Goal: Check status: Check status

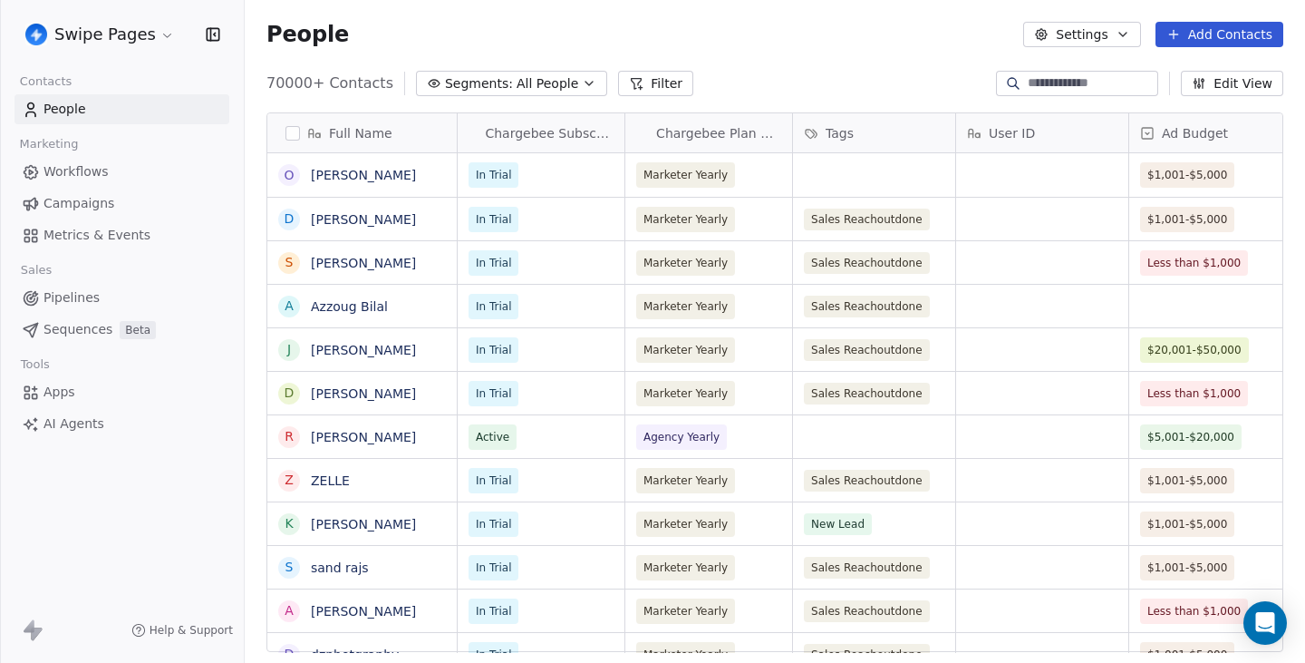
scroll to position [583, 1061]
click at [133, 237] on span "Metrics & Events" at bounding box center [97, 235] width 107 height 19
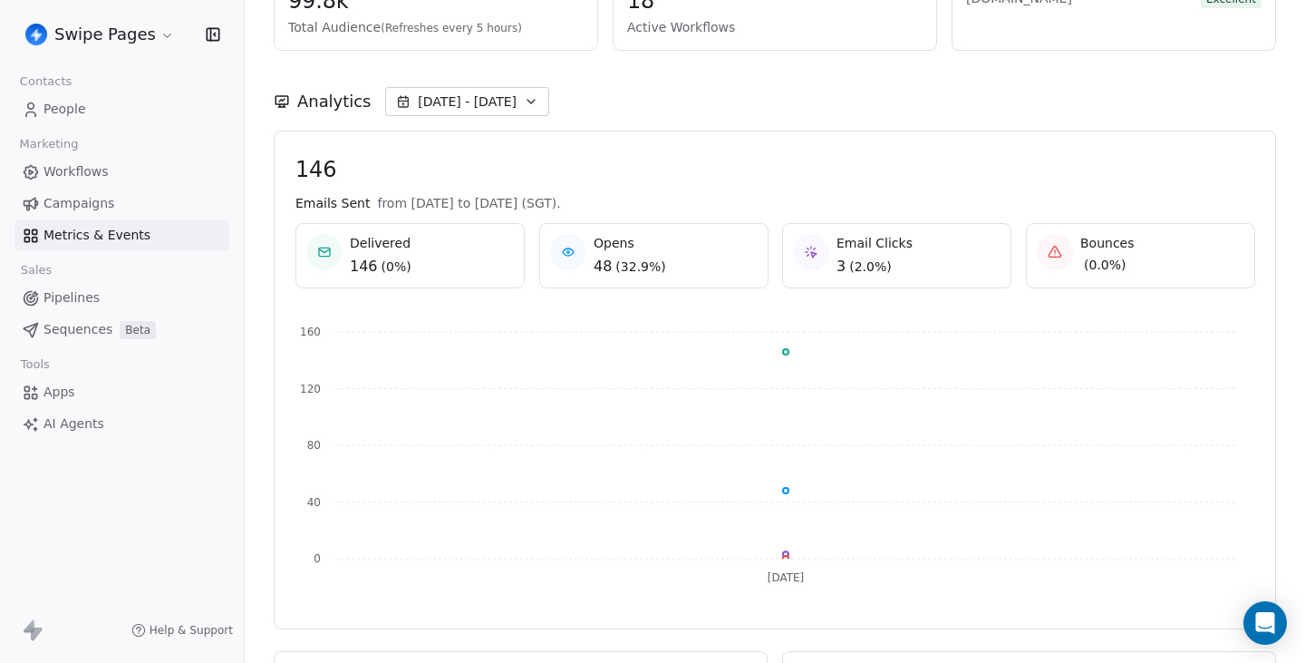
scroll to position [110, 0]
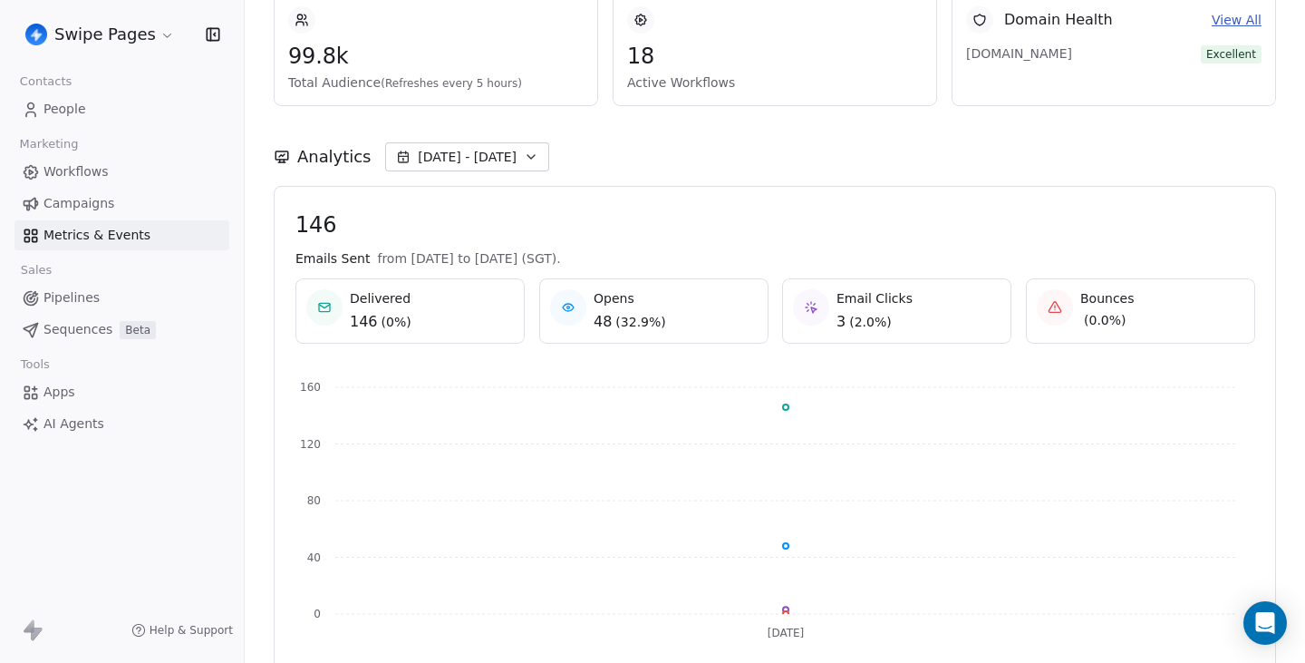
click at [506, 150] on span "[DATE] - [DATE]" at bounding box center [467, 157] width 99 height 18
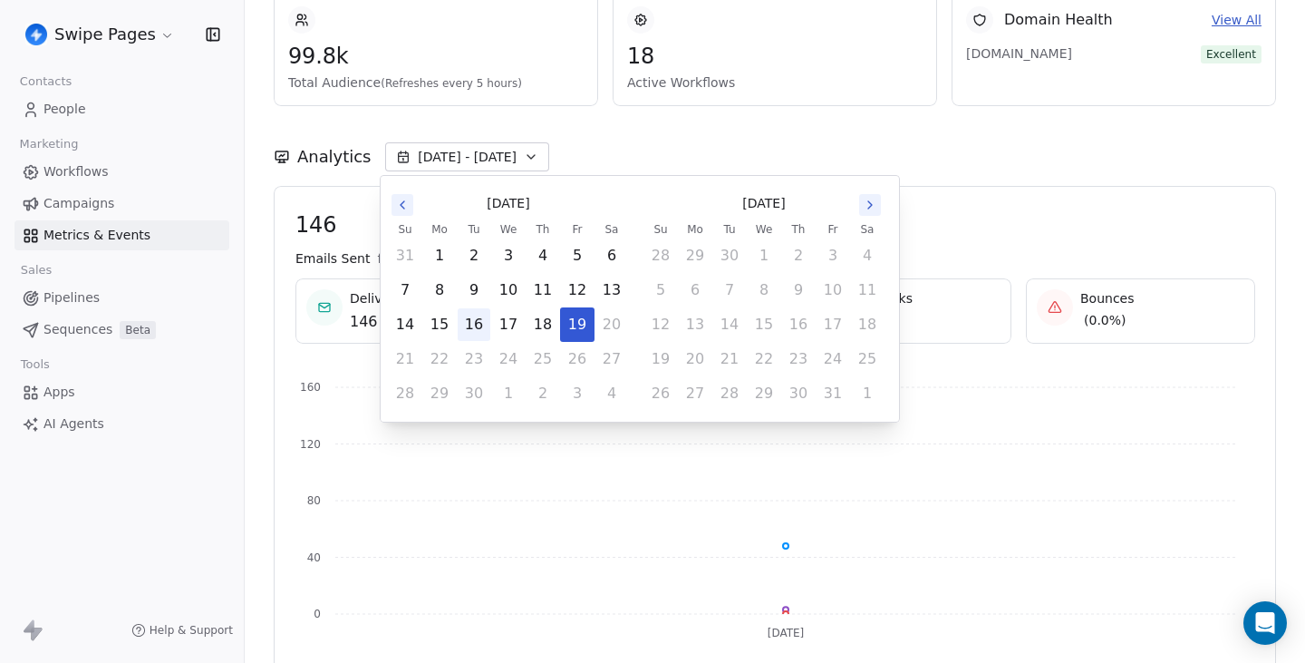
click at [473, 324] on button "16" at bounding box center [474, 324] width 33 height 33
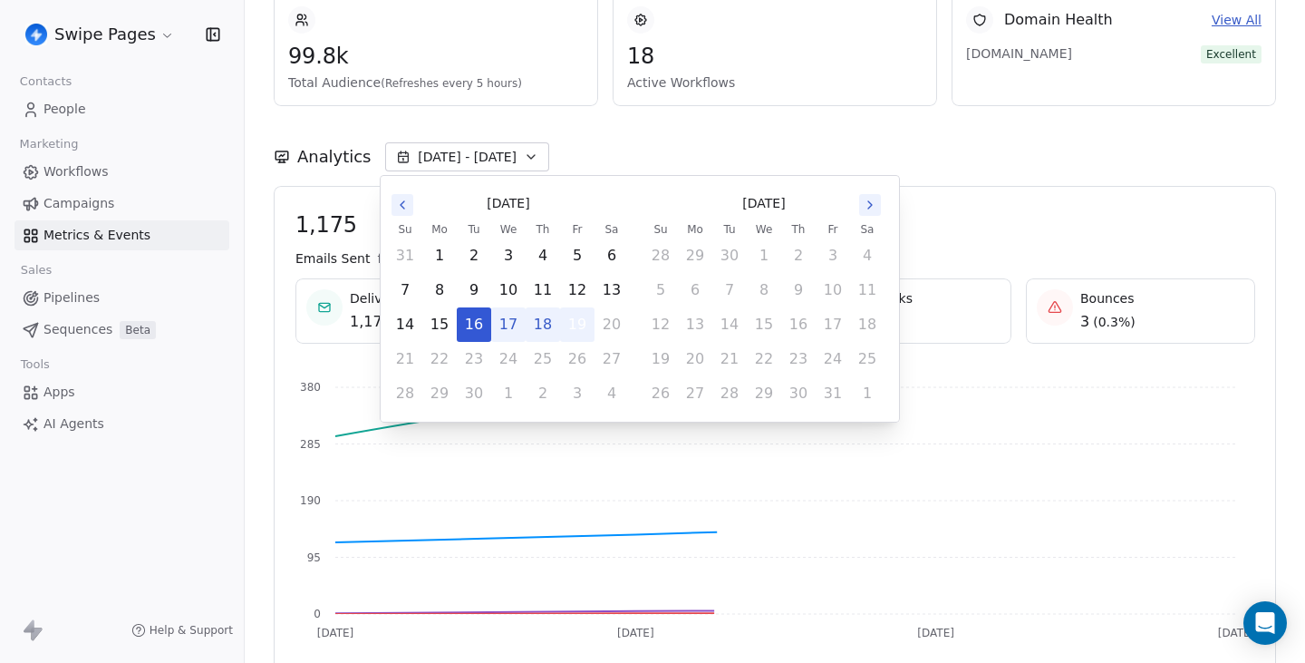
click at [573, 324] on button "19" at bounding box center [577, 324] width 33 height 33
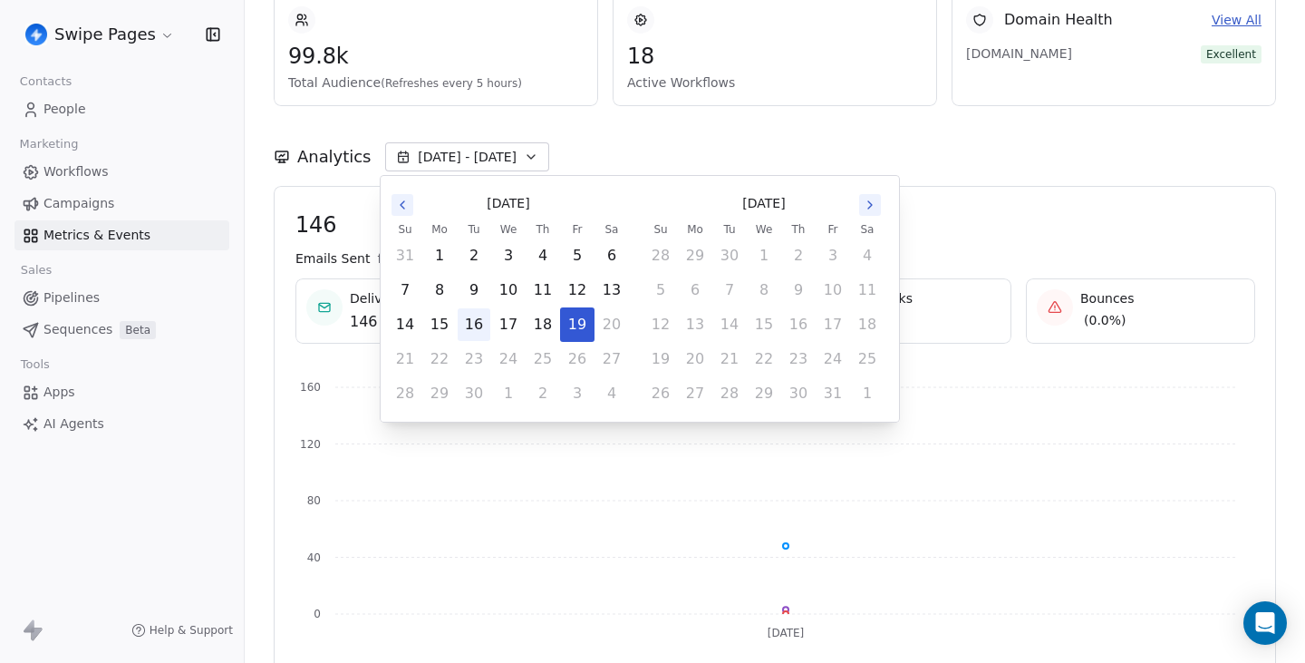
click at [473, 332] on button "16" at bounding box center [474, 324] width 33 height 33
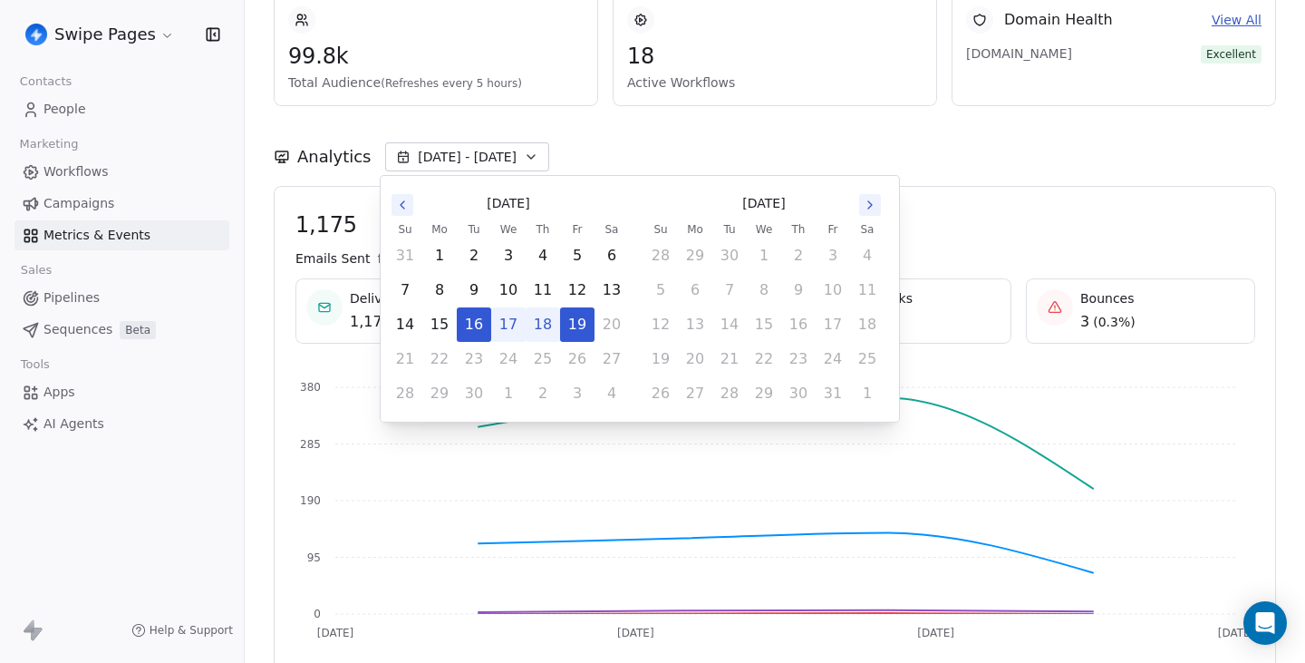
click at [700, 129] on div "Analytics Sep 16 - Sep 19" at bounding box center [775, 146] width 1003 height 80
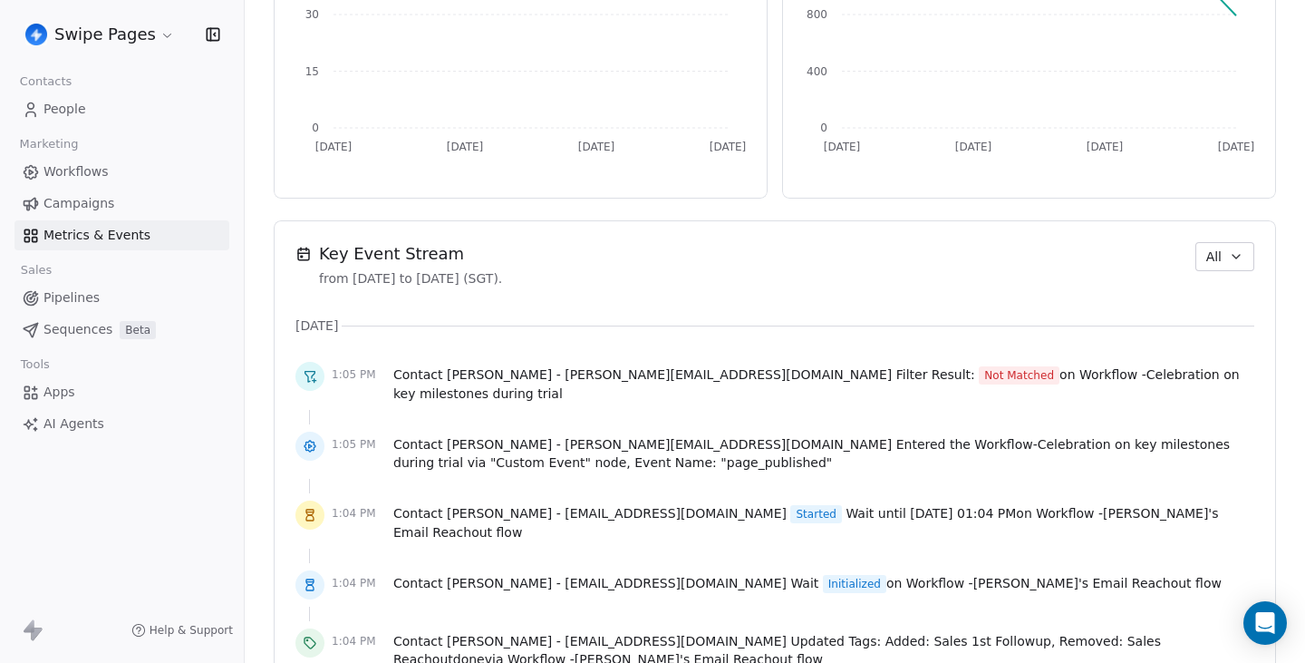
scroll to position [1247, 0]
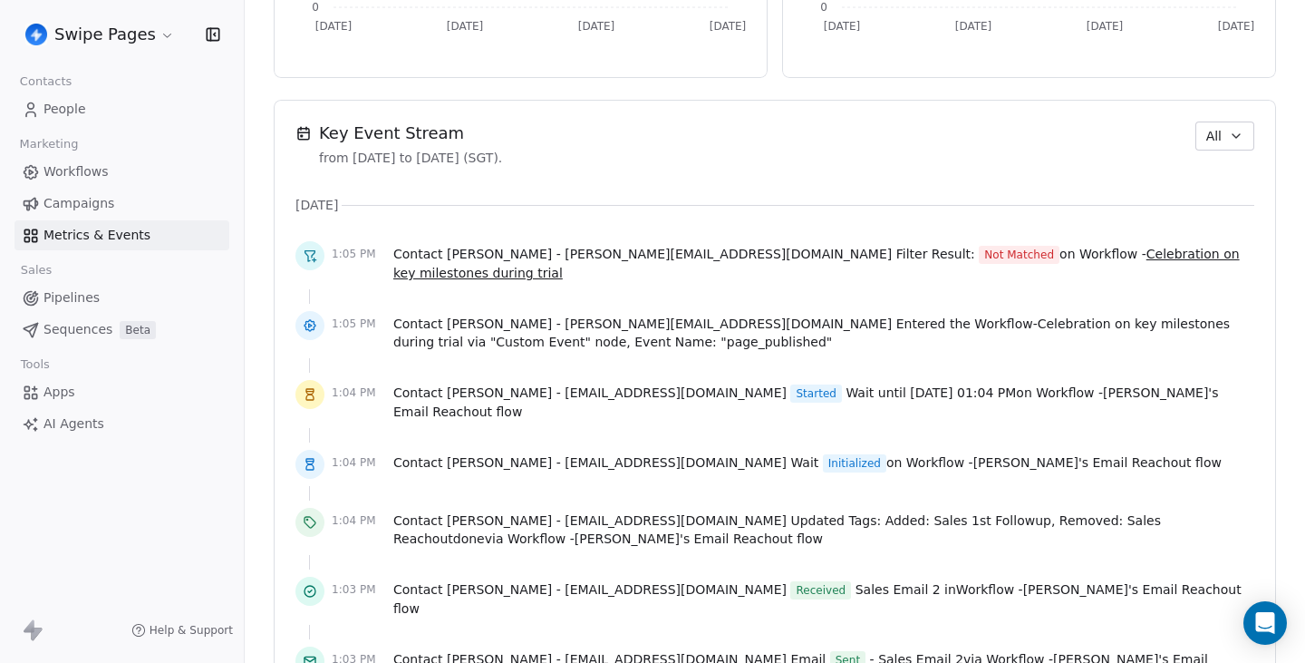
click at [1095, 257] on span "Celebration on key milestones during trial" at bounding box center [816, 264] width 847 height 34
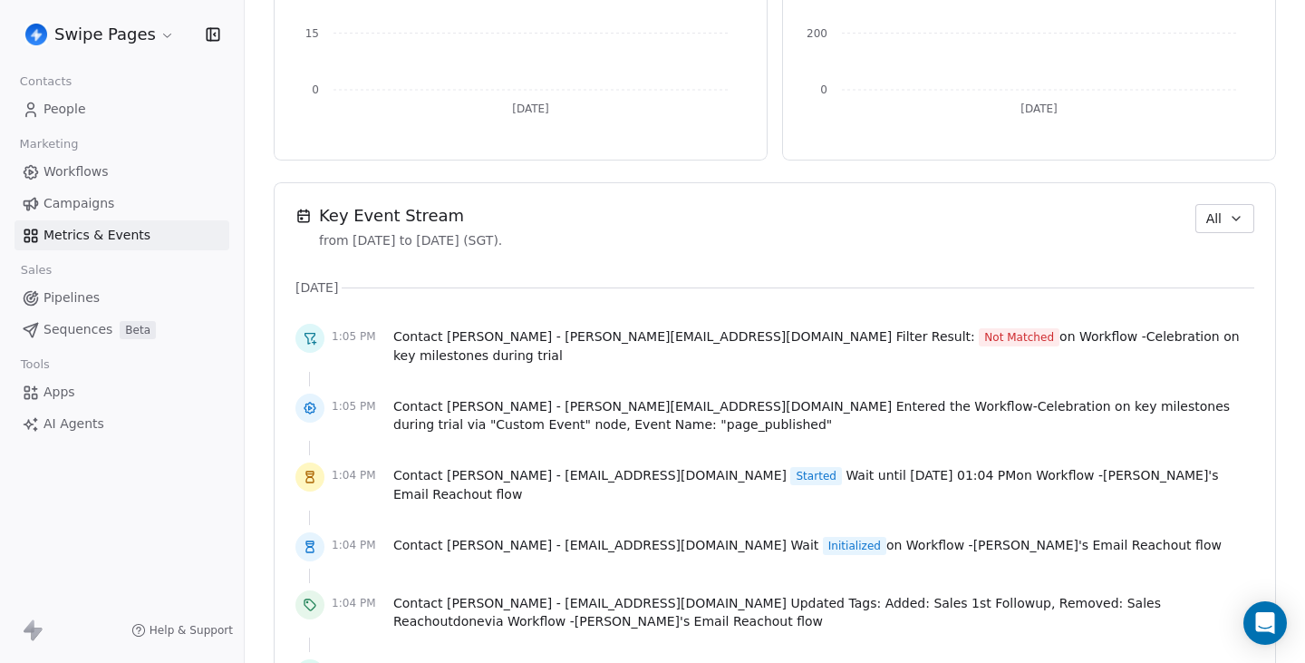
scroll to position [1253, 0]
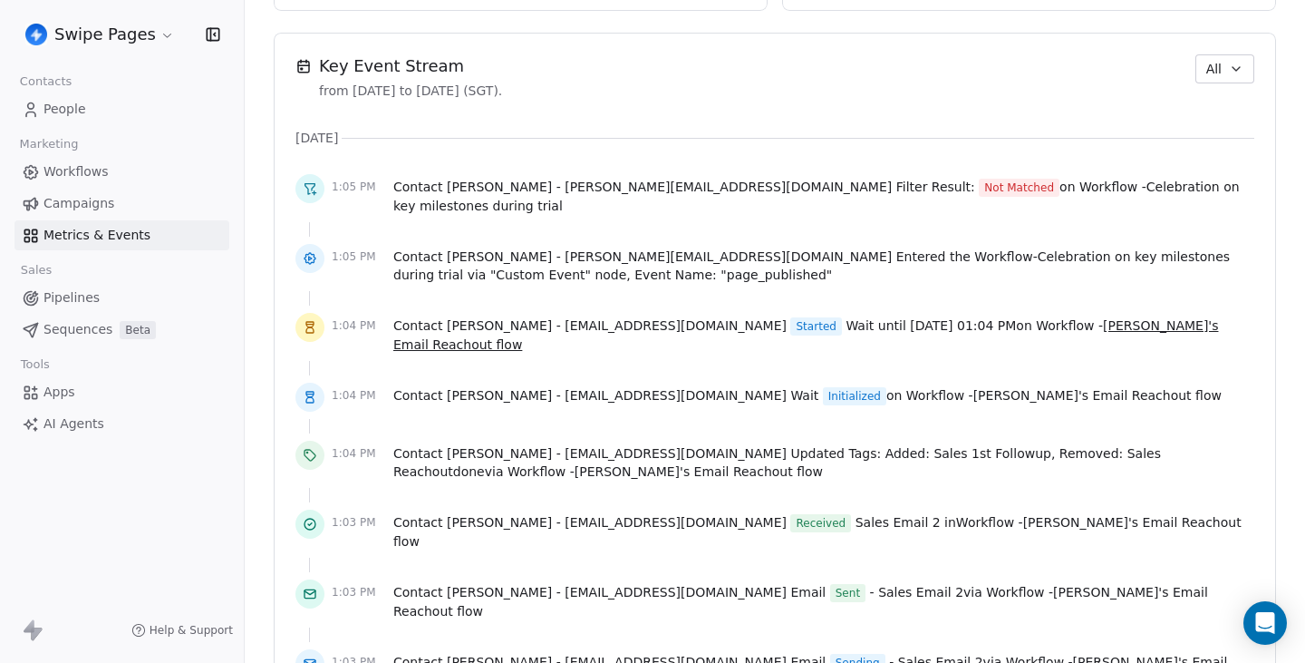
click at [1102, 318] on span "[PERSON_NAME]'s Email Reachout flow" at bounding box center [805, 335] width 825 height 34
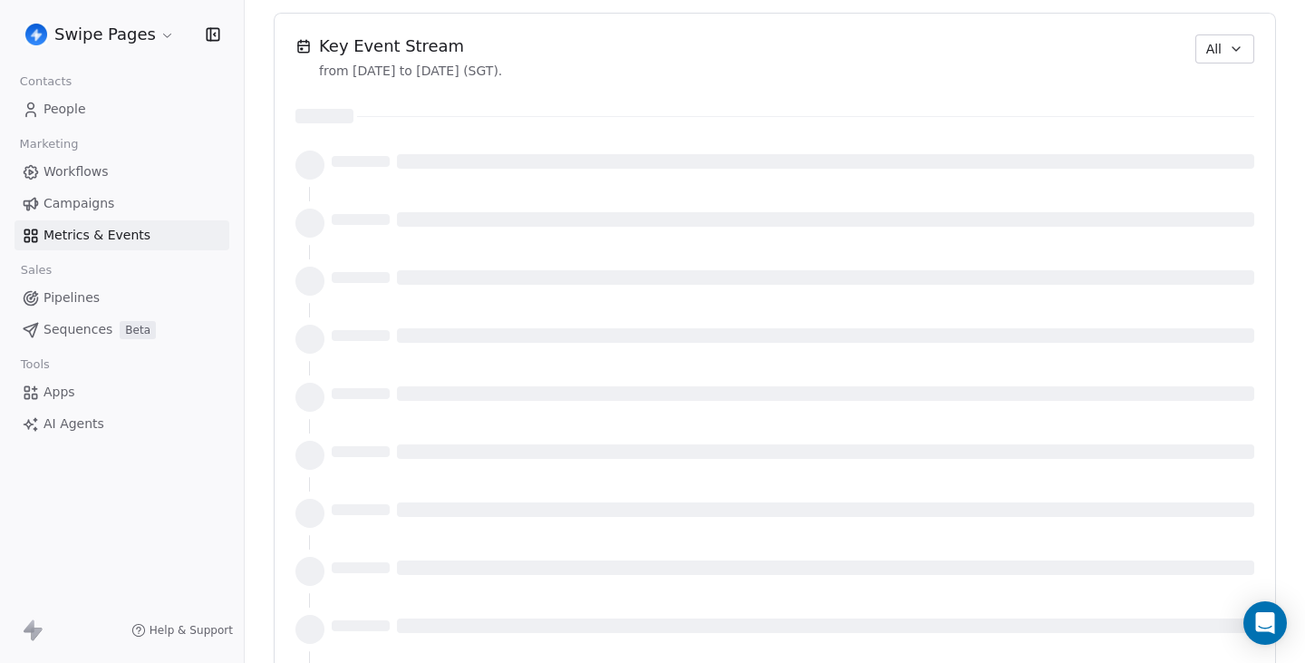
scroll to position [1313, 0]
